Goal: Find contact information: Find contact information

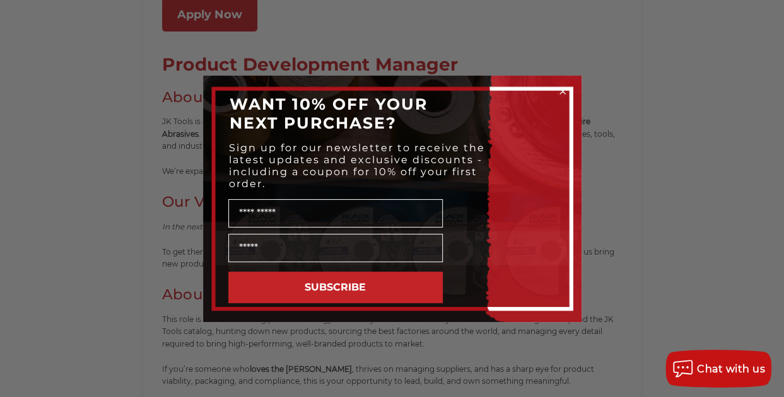
scroll to position [126, 0]
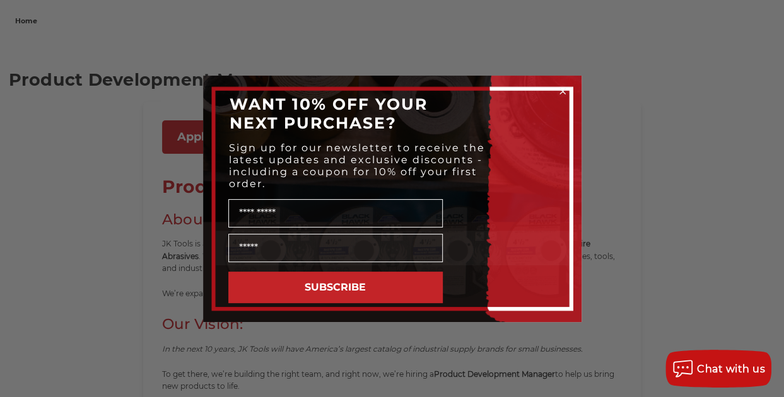
click at [559, 86] on circle "Close dialog" at bounding box center [562, 91] width 12 height 12
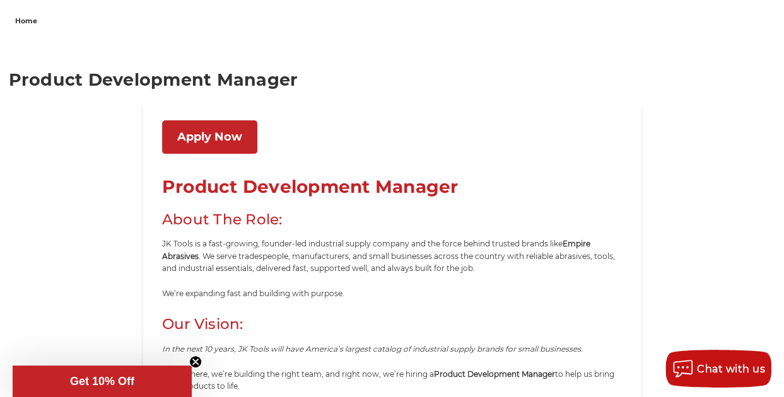
click at [202, 137] on link "Apply Now" at bounding box center [209, 136] width 95 height 33
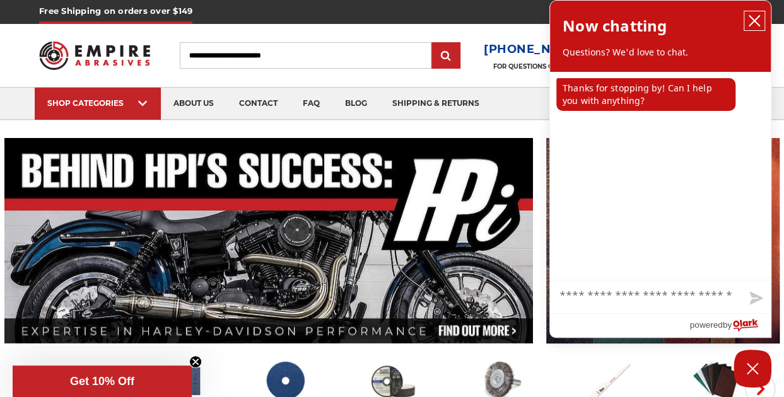
click at [754, 21] on icon "close chatbox" at bounding box center [754, 21] width 10 height 10
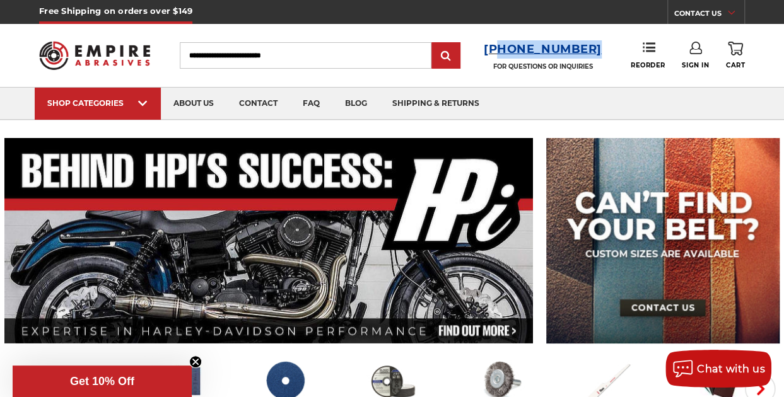
drag, startPoint x: 603, startPoint y: 46, endPoint x: 507, endPoint y: 49, distance: 96.6
click at [507, 49] on div "Toggle menu Menu Search 1-800-816-3824 FOR QUESTIONS OR INQUIRIES Phone Reorder…" at bounding box center [392, 55] width 706 height 63
copy h3 "[PHONE_NUMBER]"
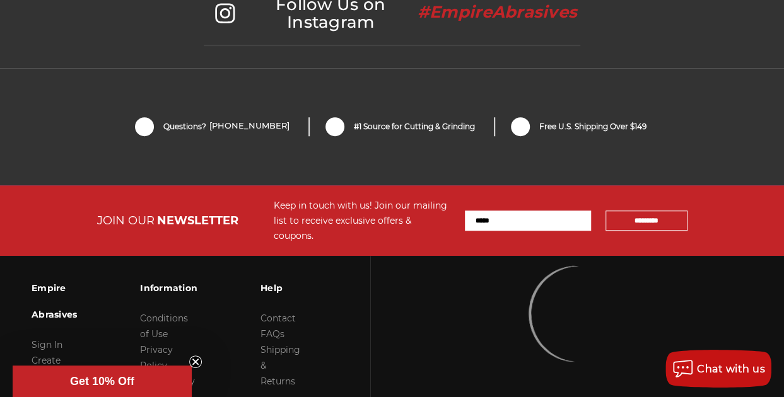
scroll to position [2842, 0]
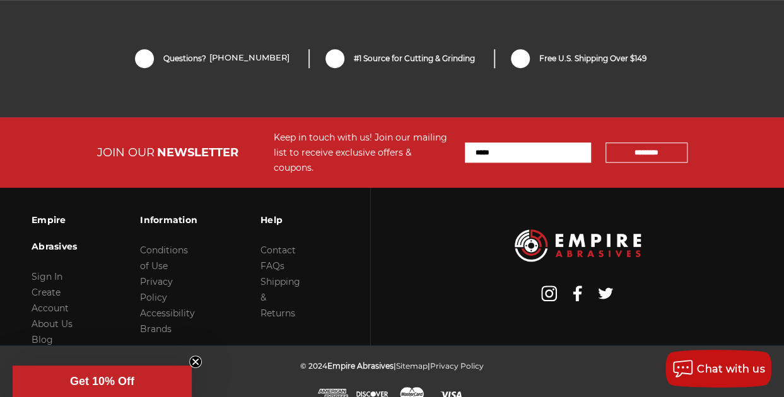
click at [195, 359] on circle "Close teaser" at bounding box center [196, 362] width 12 height 12
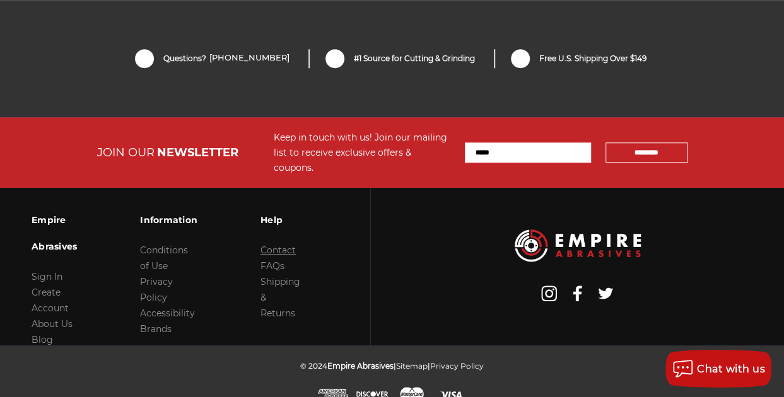
click at [272, 245] on link "Contact" at bounding box center [278, 250] width 35 height 11
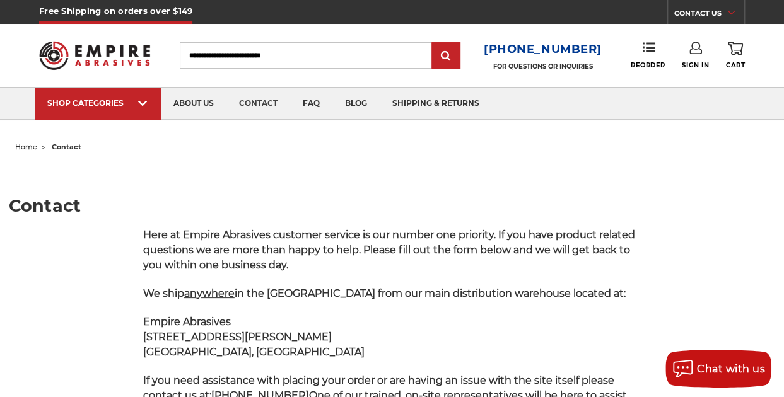
click at [66, 45] on img at bounding box center [94, 56] width 111 height 44
